Goal: Task Accomplishment & Management: Complete application form

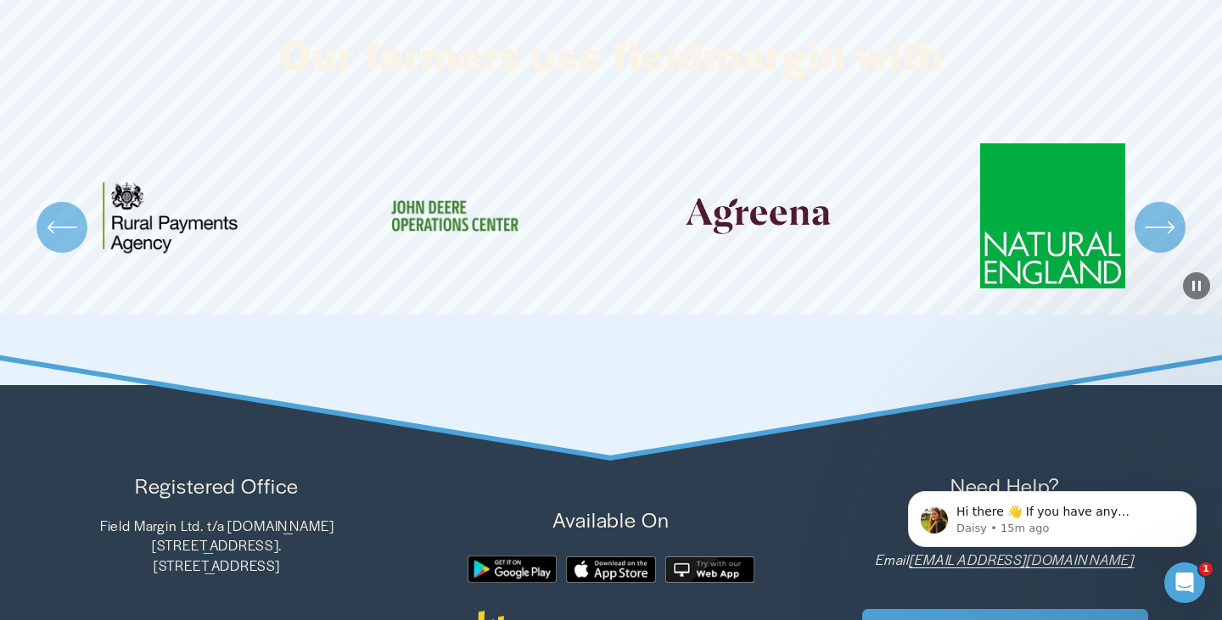
scroll to position [5146, 0]
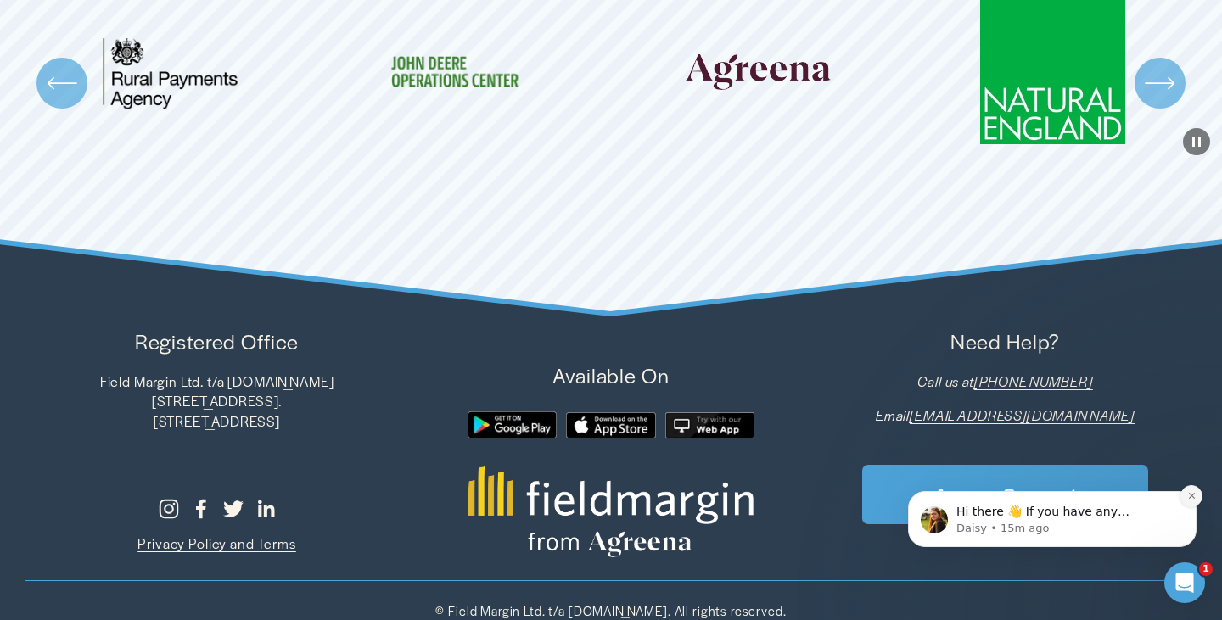
click at [1192, 499] on icon "Dismiss notification" at bounding box center [1191, 495] width 9 height 9
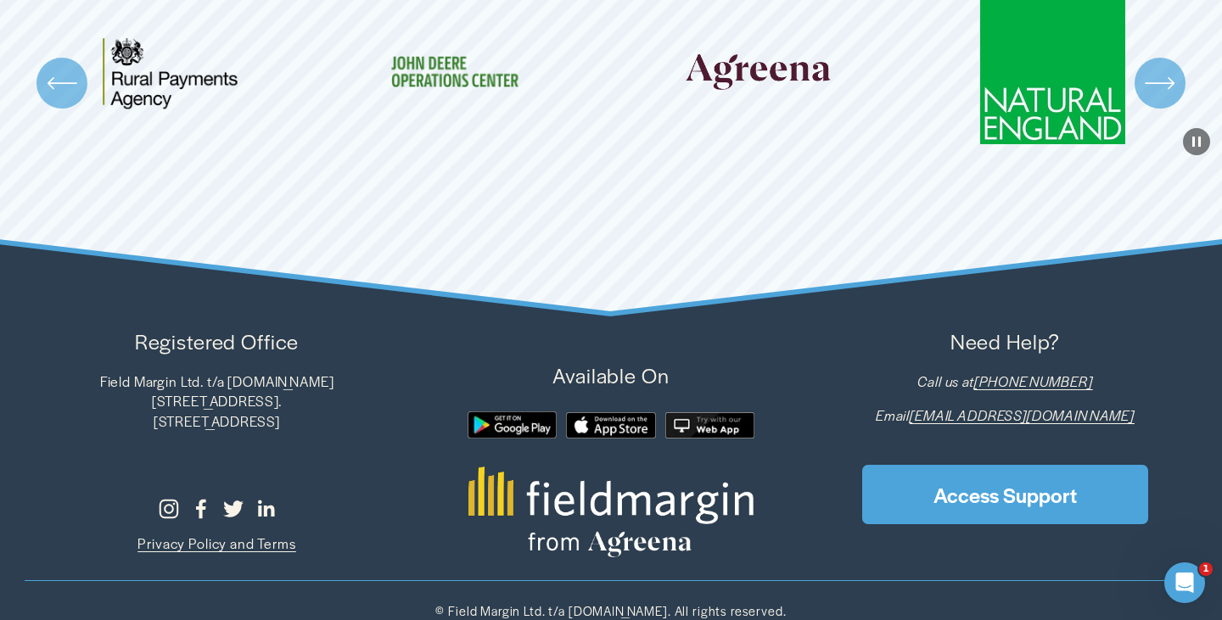
click at [794, 290] on section "Our farmers use fieldmargin with" at bounding box center [611, 60] width 1222 height 509
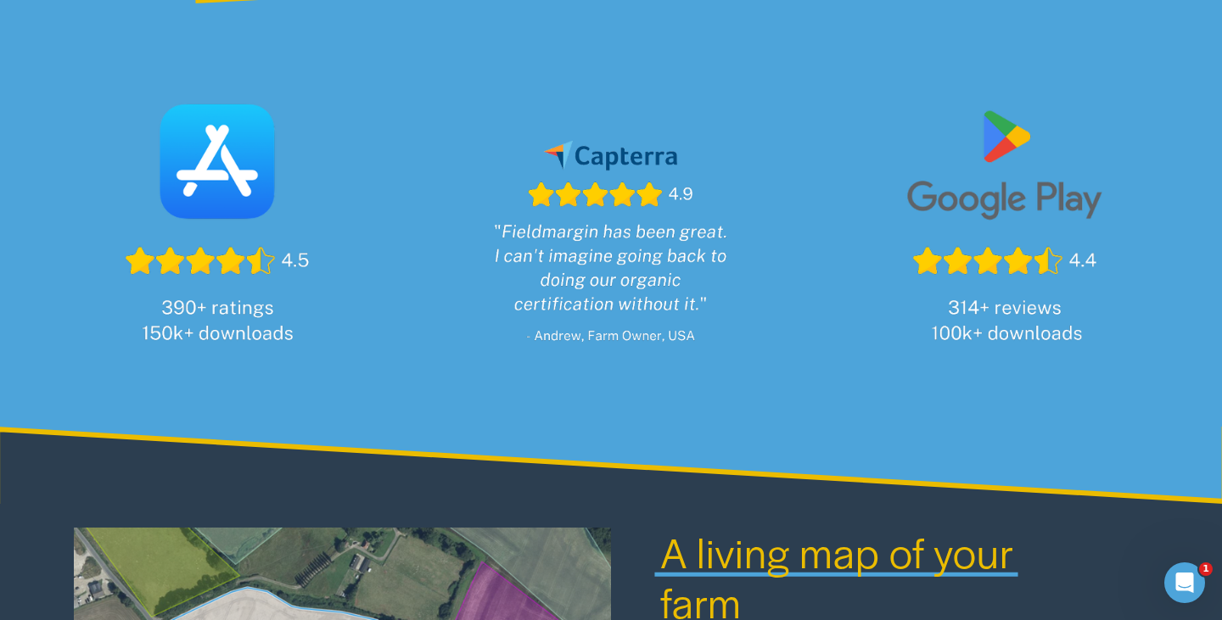
scroll to position [0, 0]
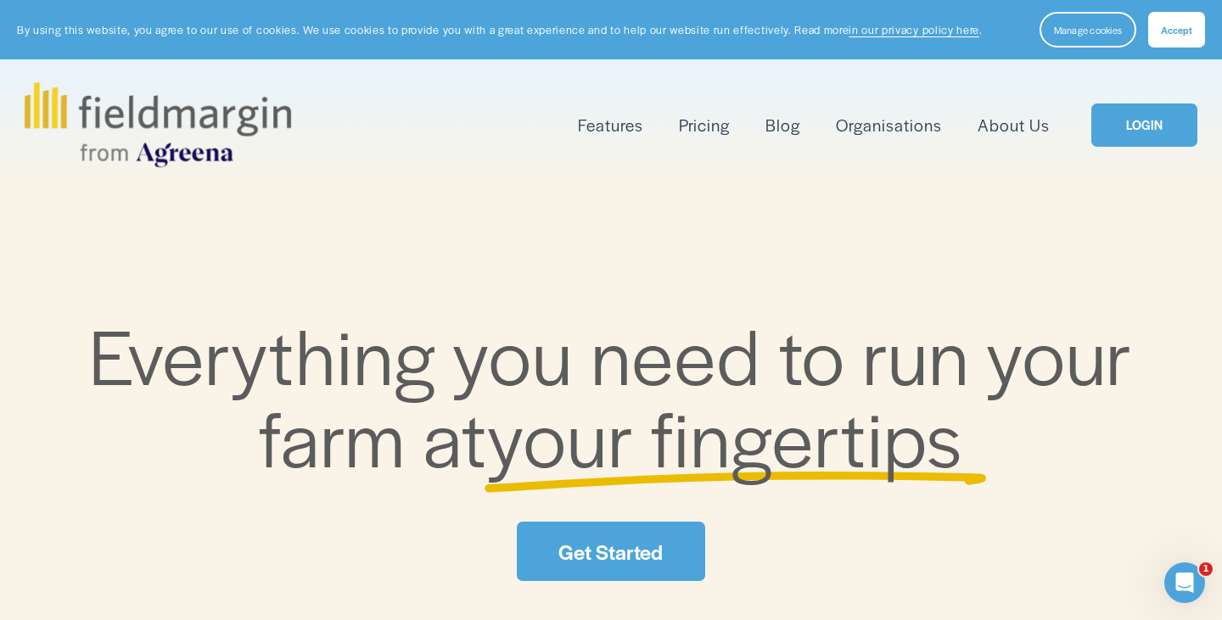
click at [1171, 24] on span "Accept" at bounding box center [1176, 30] width 31 height 14
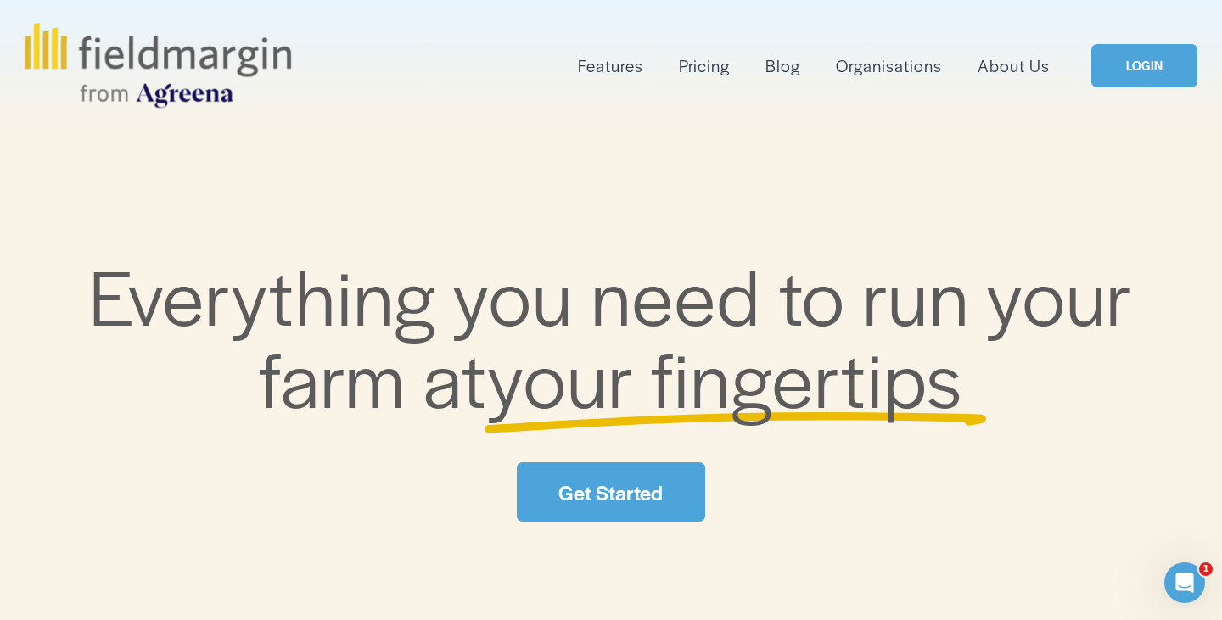
click at [1144, 64] on link "LOGIN" at bounding box center [1144, 65] width 106 height 43
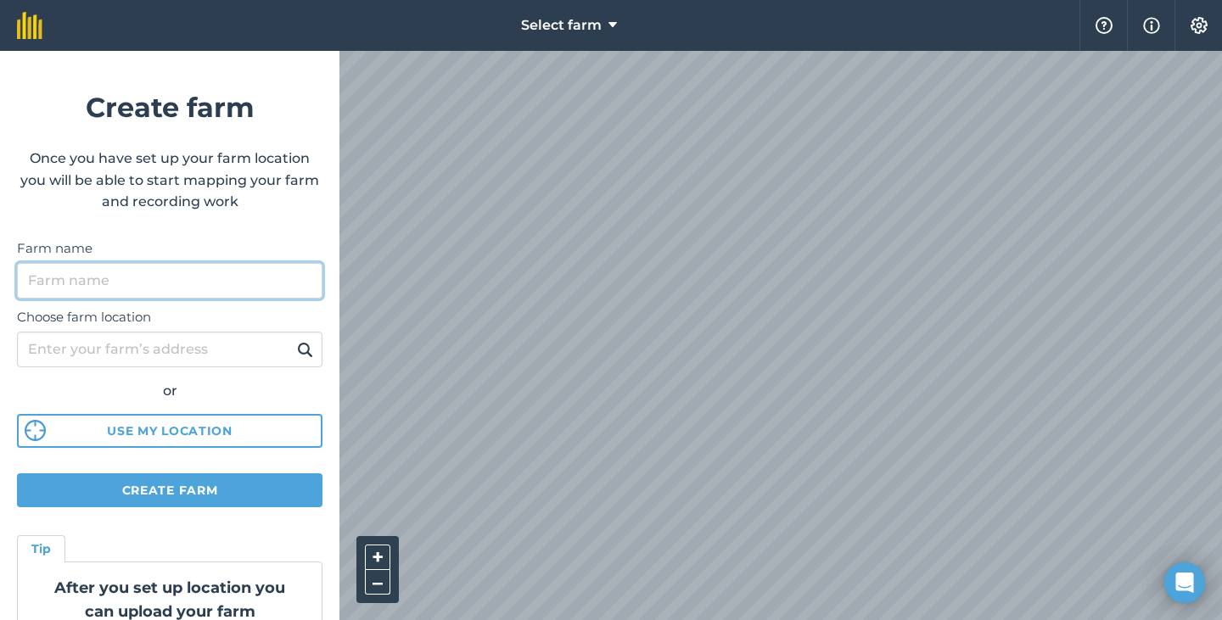
click at [188, 272] on input "Farm name" at bounding box center [169, 281] width 305 height 36
type input "fuckfarm"
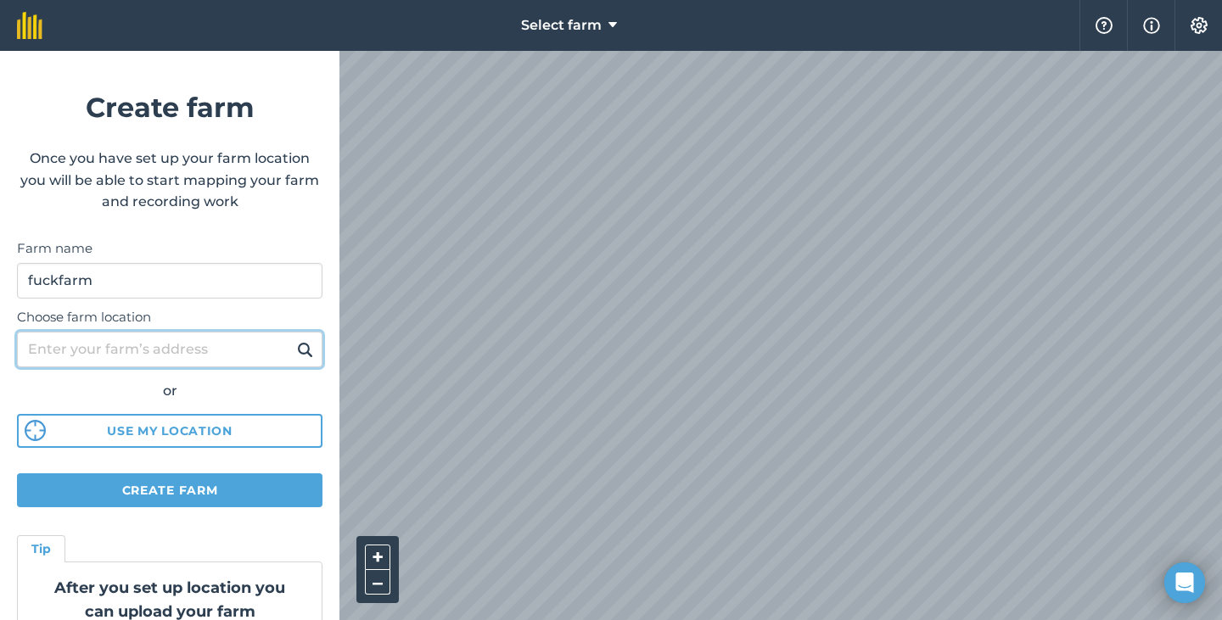
click at [90, 345] on input "Choose farm location" at bounding box center [169, 350] width 305 height 36
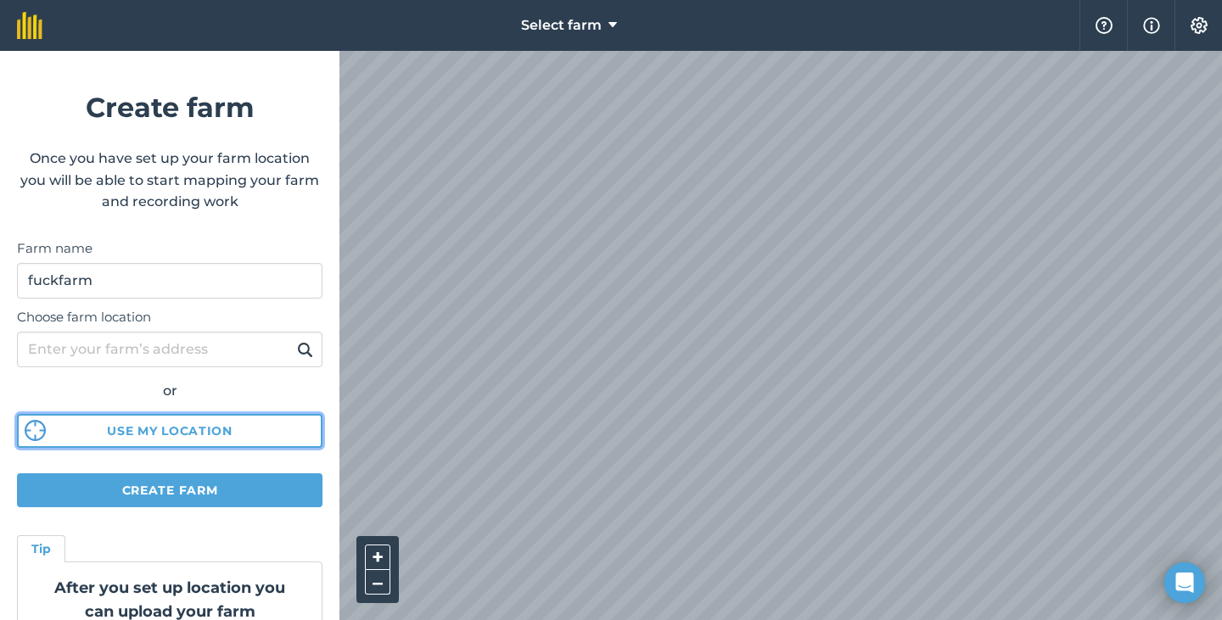
click at [121, 433] on button "Use my location" at bounding box center [169, 431] width 305 height 34
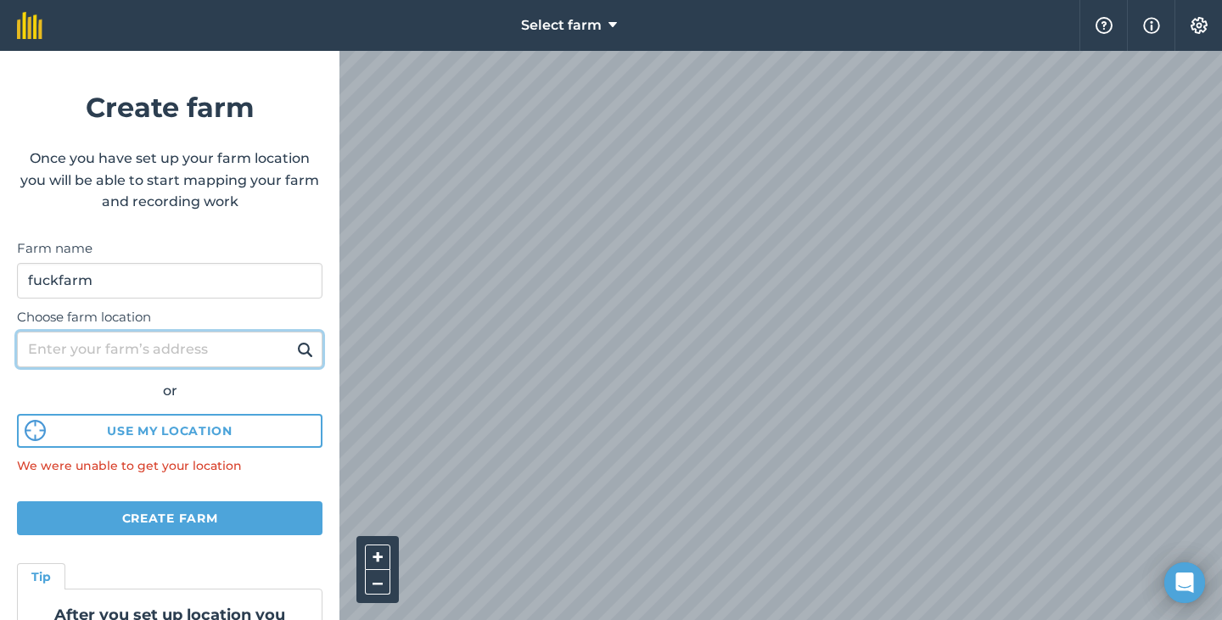
click at [185, 358] on input "Choose farm location" at bounding box center [169, 350] width 305 height 36
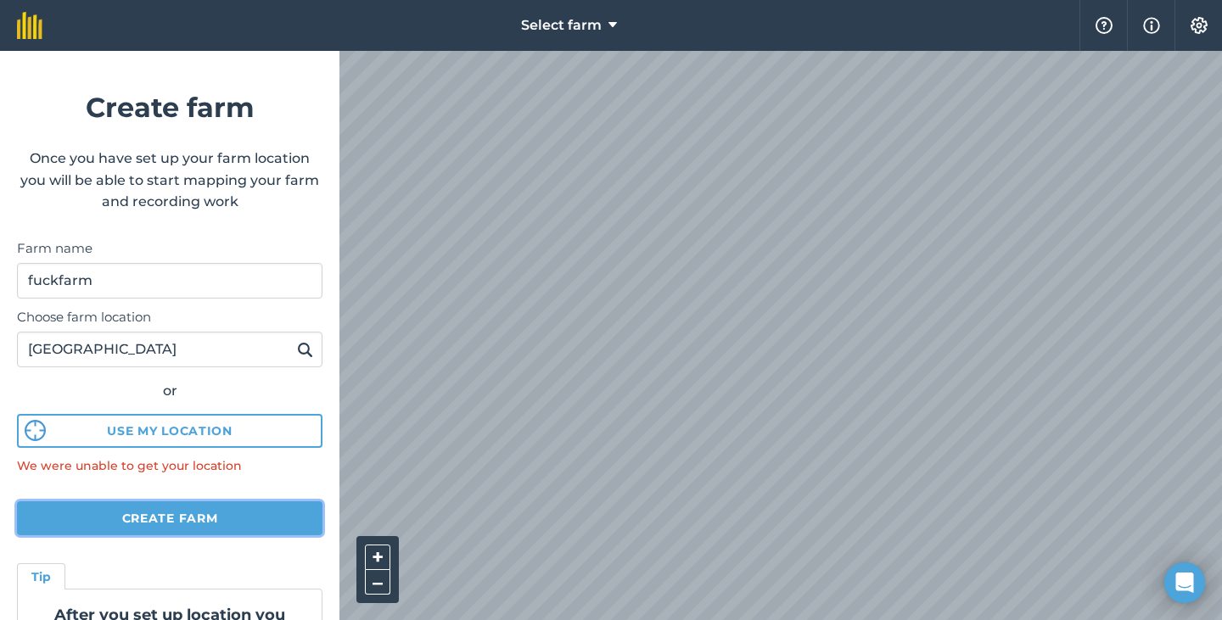
click at [154, 512] on button "Create farm" at bounding box center [169, 519] width 305 height 34
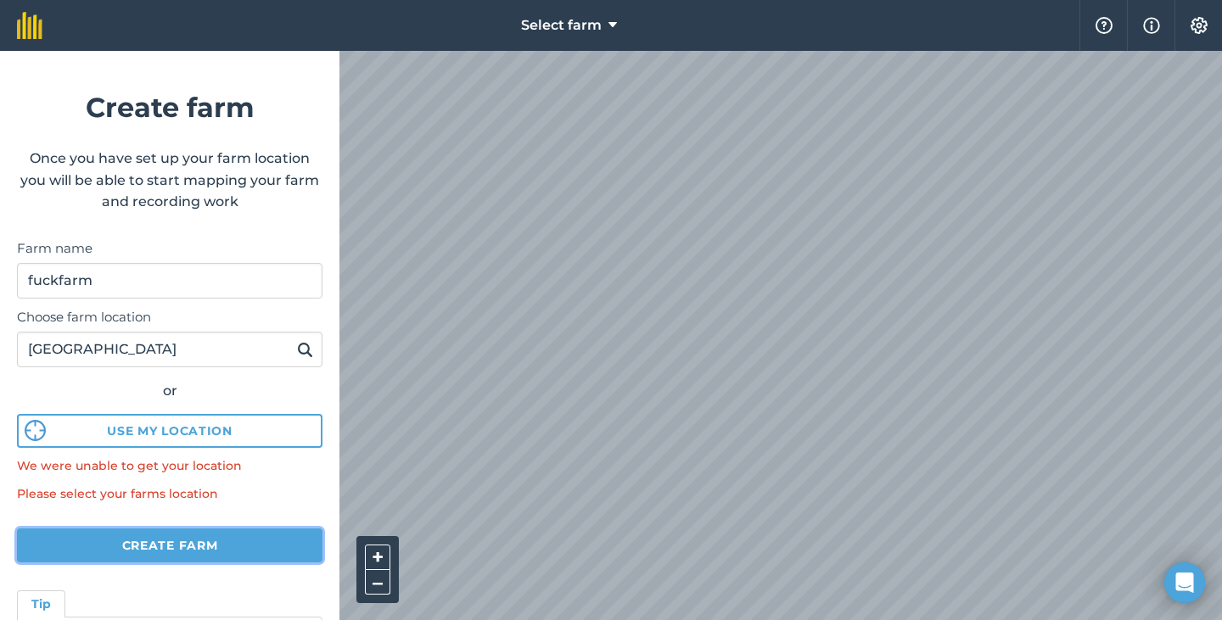
scroll to position [152, 0]
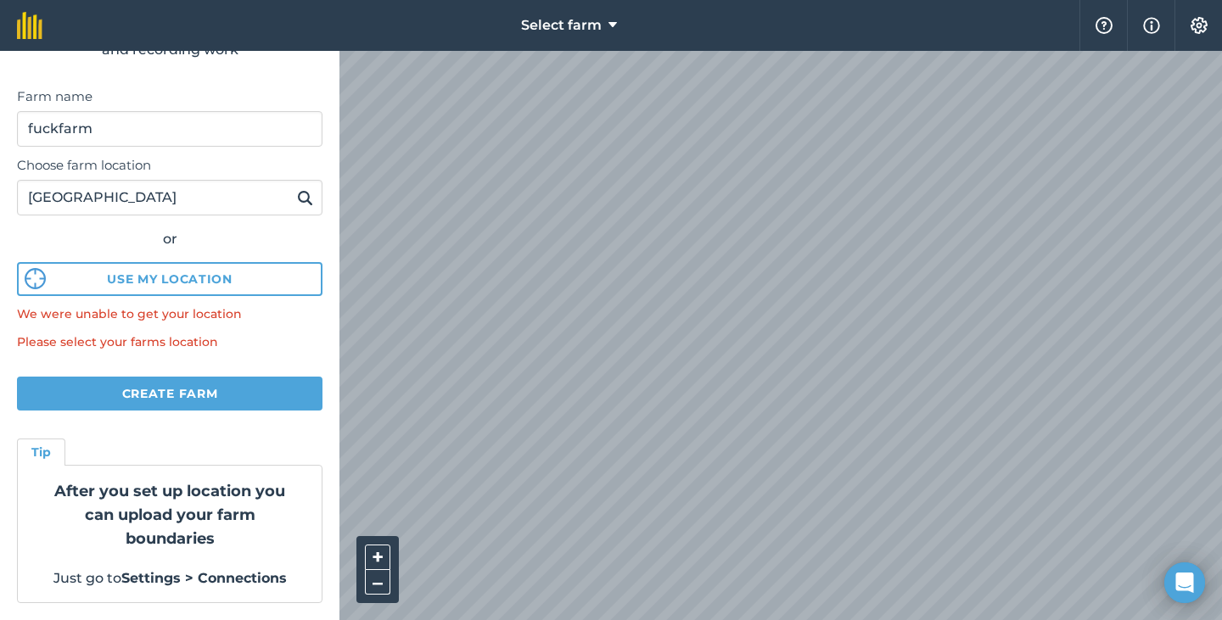
click at [256, 220] on div "Choose farm location pakistan or Use my location We were unable to get your loc…" at bounding box center [169, 235] width 305 height 177
click at [149, 202] on input "pakistan" at bounding box center [169, 198] width 305 height 36
type input "p"
type input "h"
type input "greenland road"
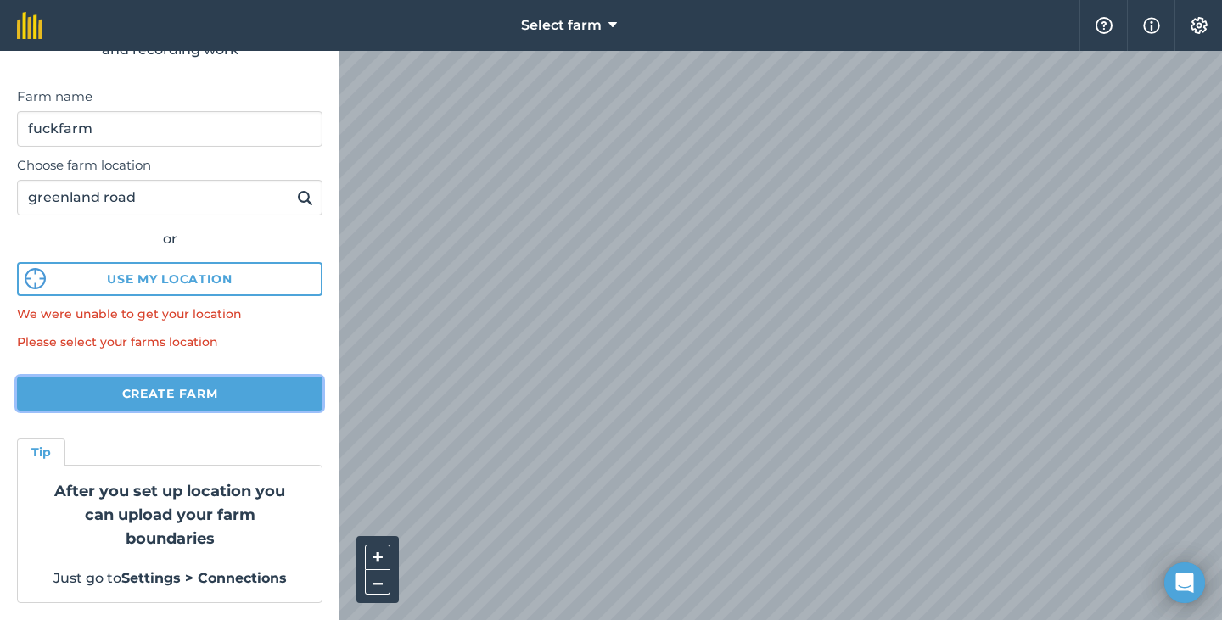
click at [176, 391] on button "Create farm" at bounding box center [169, 394] width 305 height 34
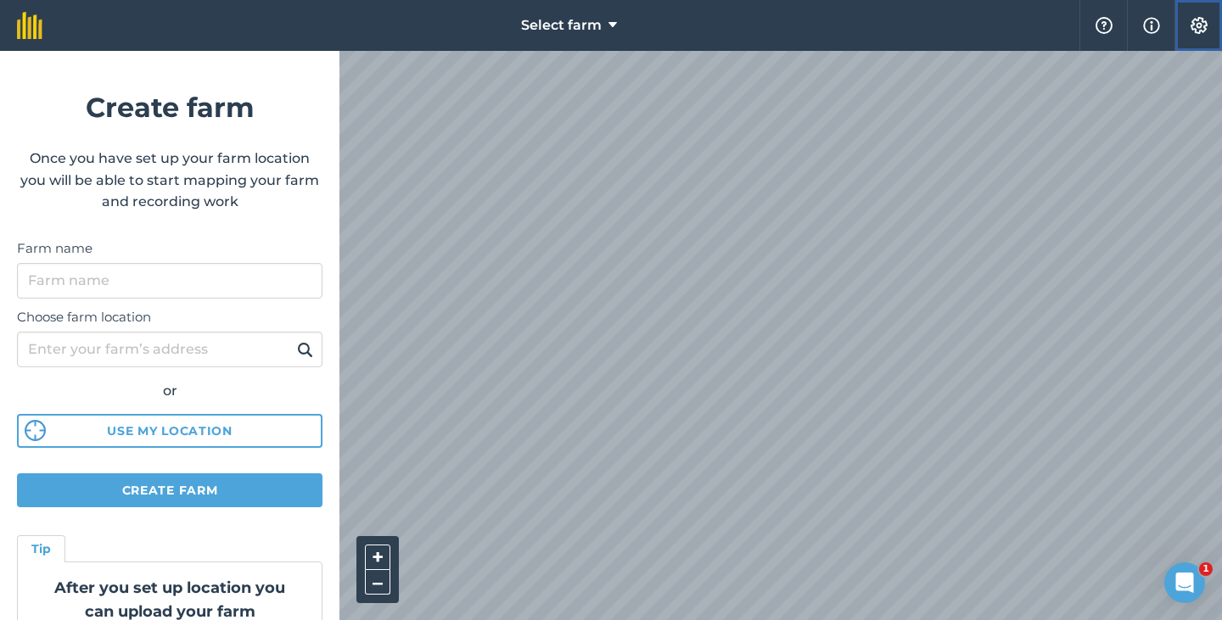
click at [1192, 27] on img at bounding box center [1199, 25] width 20 height 17
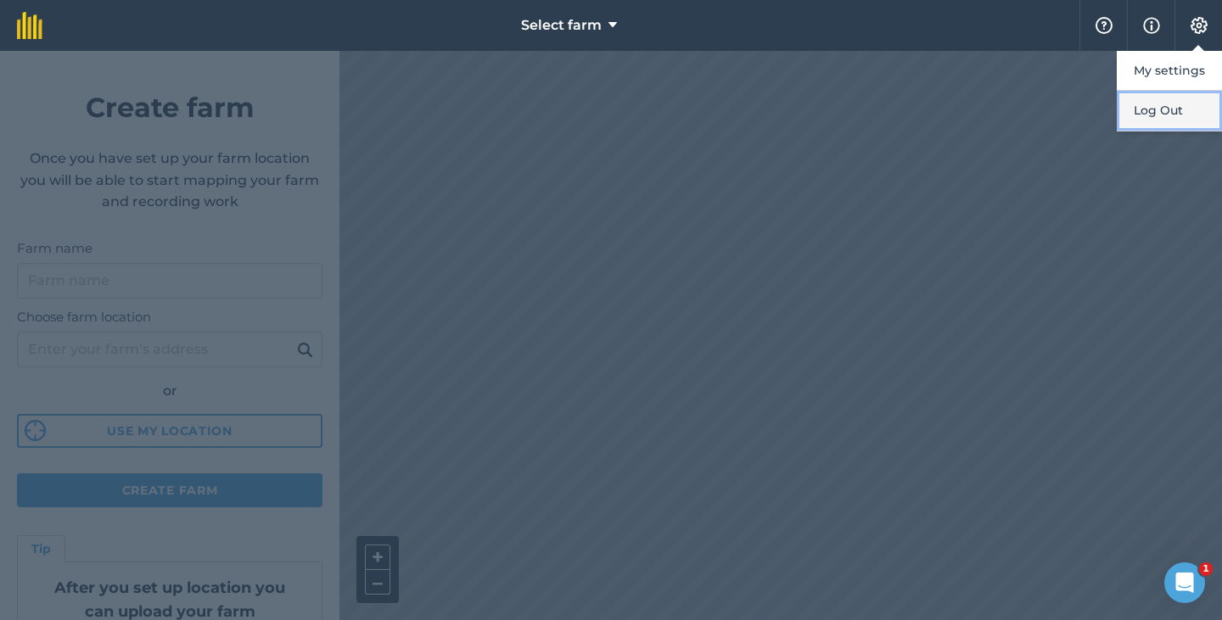
click at [1159, 109] on button "Log Out" at bounding box center [1169, 111] width 105 height 40
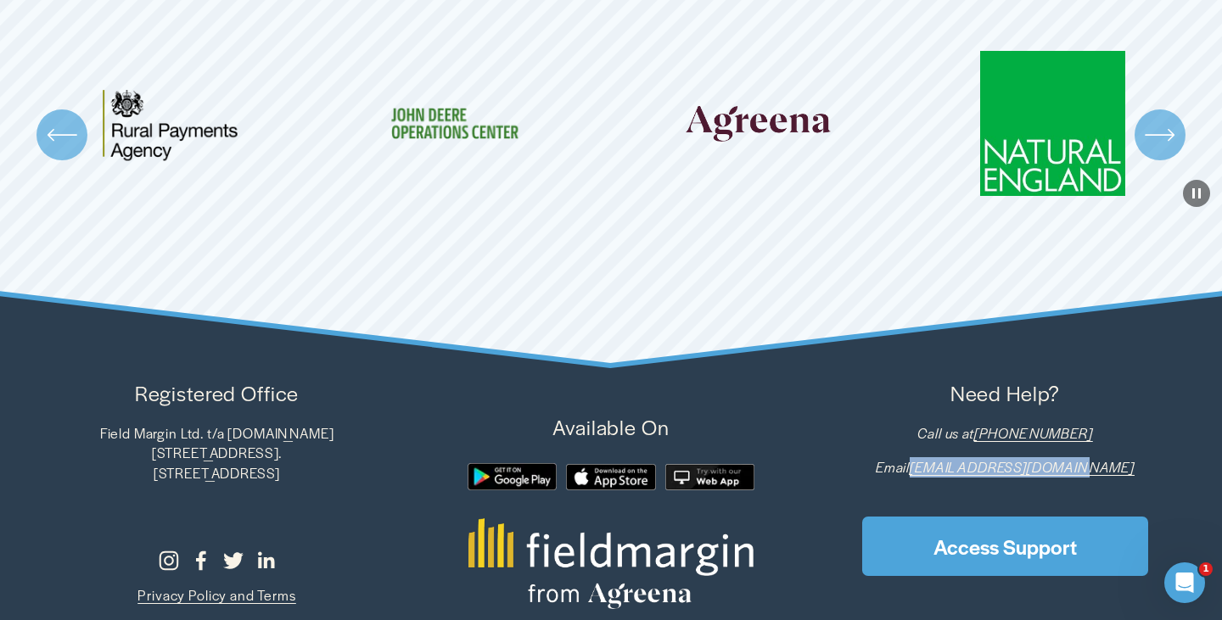
click at [392, 513] on div "Registered Office Field Margin Ltd. t/a fieldmargin.com 6 Ritherdon Road, Londo…" at bounding box center [217, 460] width 384 height 164
click at [194, 586] on span "Privacy Policy and Terms" at bounding box center [216, 596] width 158 height 20
click at [203, 552] on use "Facebook" at bounding box center [201, 562] width 10 height 20
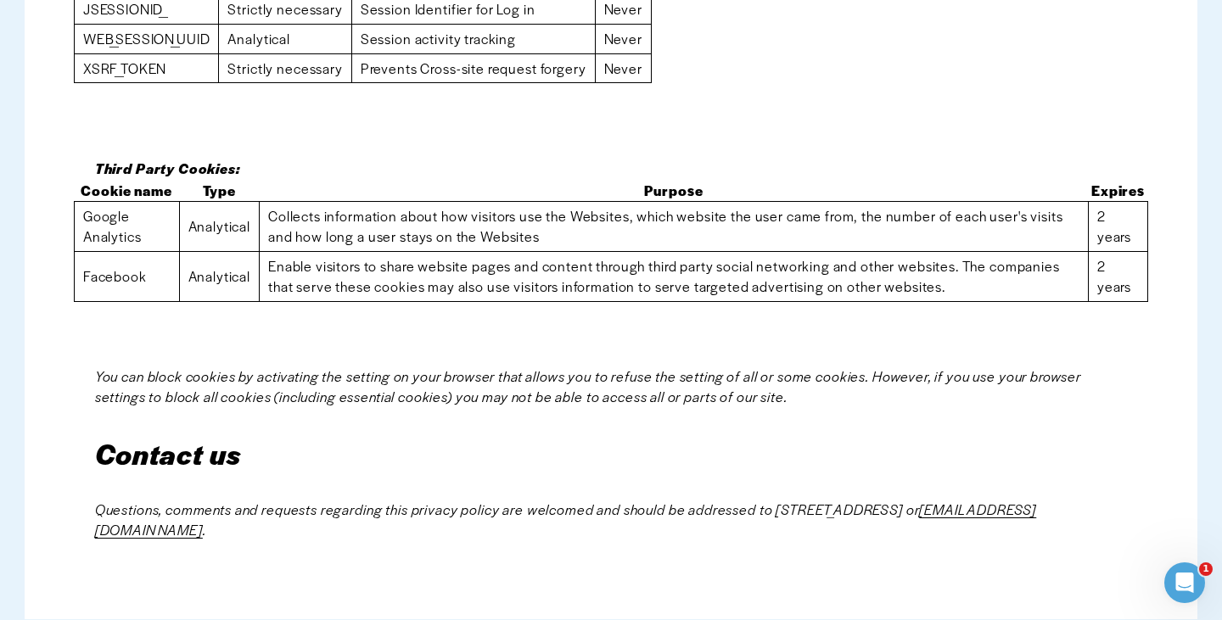
scroll to position [17980, 0]
